Goal: Contribute content: Contribute content

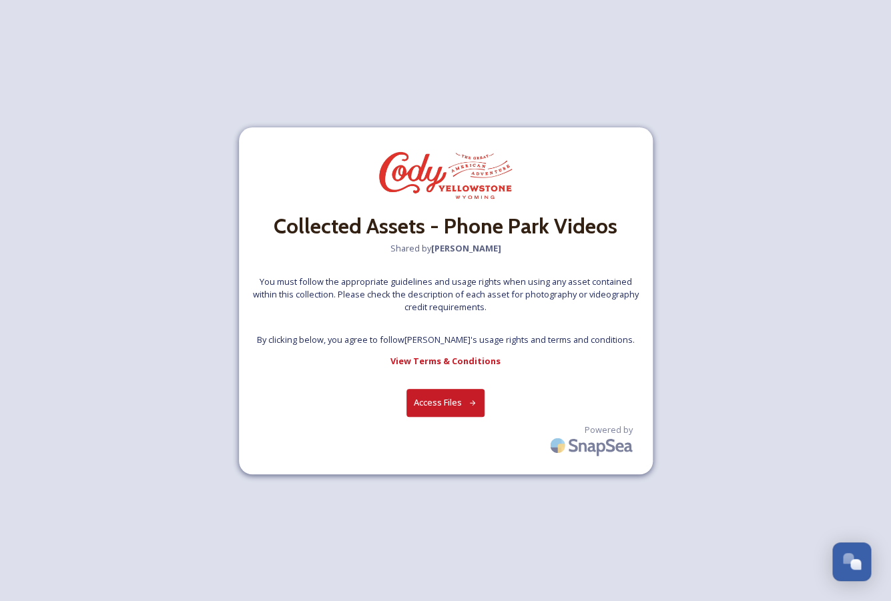
click at [452, 408] on button "Access Files" at bounding box center [445, 402] width 78 height 27
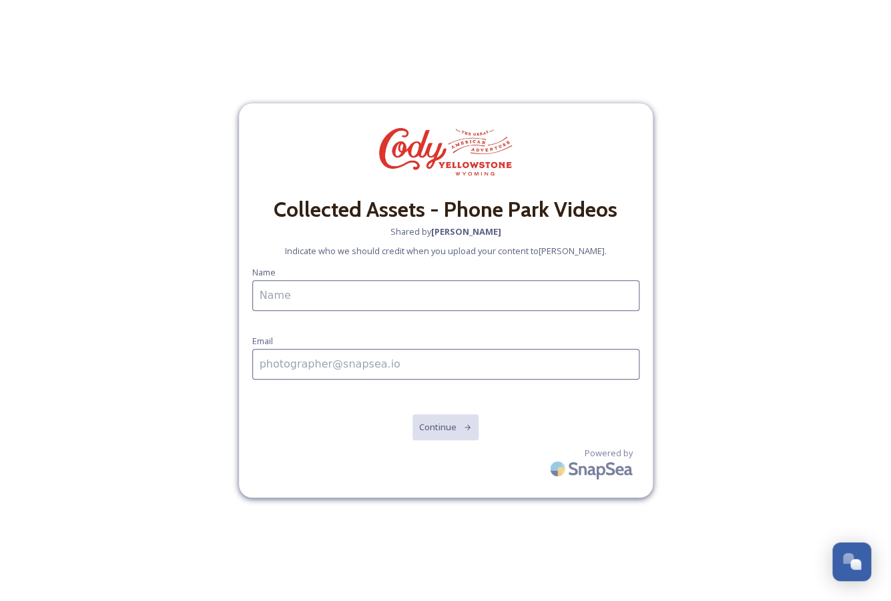
click at [411, 286] on input at bounding box center [445, 295] width 387 height 31
type input "[PERSON_NAME]"
type input "[EMAIL_ADDRESS][DOMAIN_NAME]"
click at [447, 435] on button "Continue" at bounding box center [445, 427] width 67 height 27
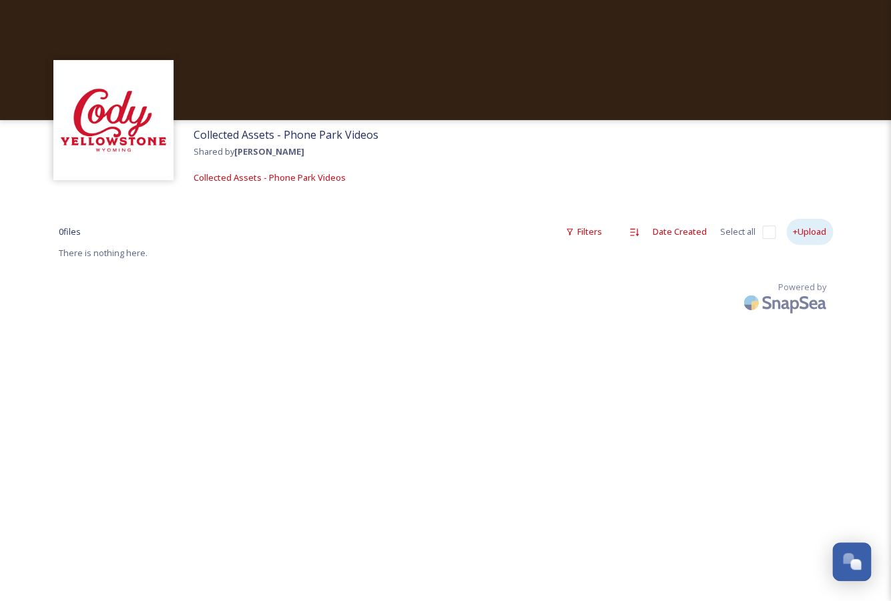
click at [805, 236] on div "+Upload" at bounding box center [809, 232] width 47 height 26
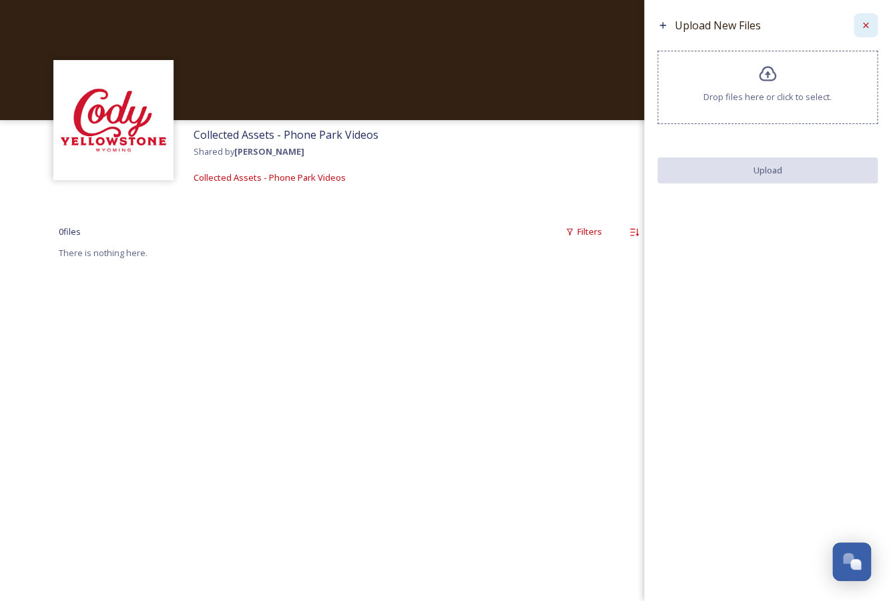
click at [863, 24] on icon at bounding box center [865, 25] width 11 height 11
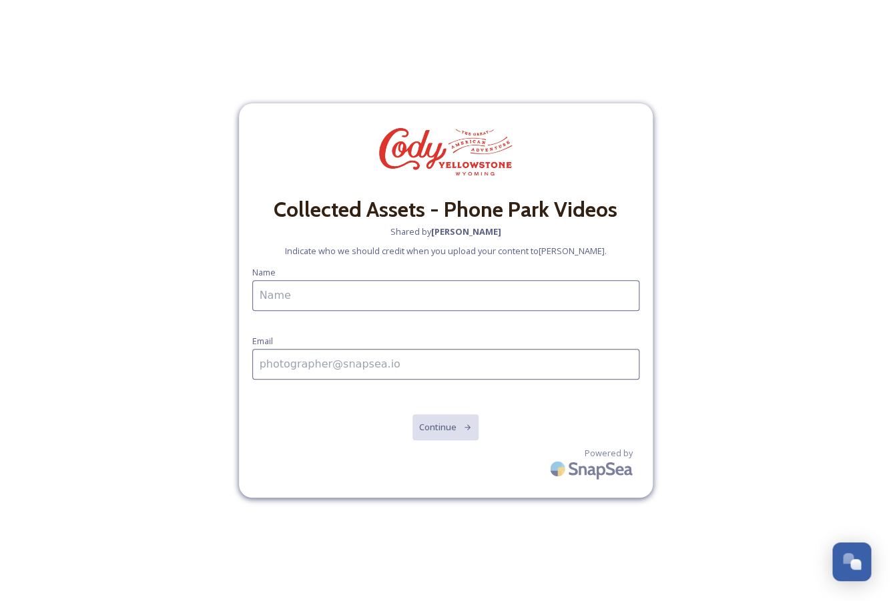
click at [379, 288] on input at bounding box center [445, 295] width 387 height 31
type input "colter"
type input "[EMAIL_ADDRESS][DOMAIN_NAME]"
click at [433, 414] on button "Continue" at bounding box center [445, 427] width 67 height 27
